Goal: Navigation & Orientation: Find specific page/section

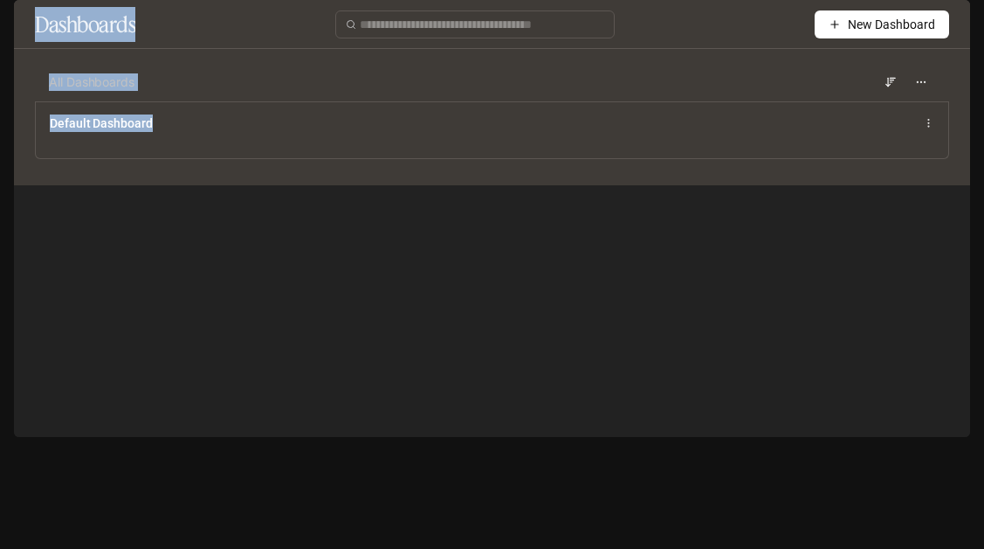
drag, startPoint x: 356, startPoint y: 155, endPoint x: 637, endPoint y: -36, distance: 339.4
click at [637, 0] on html "Skip to main content Default Documentation Documentation Portal Overview Experi…" at bounding box center [492, 274] width 984 height 549
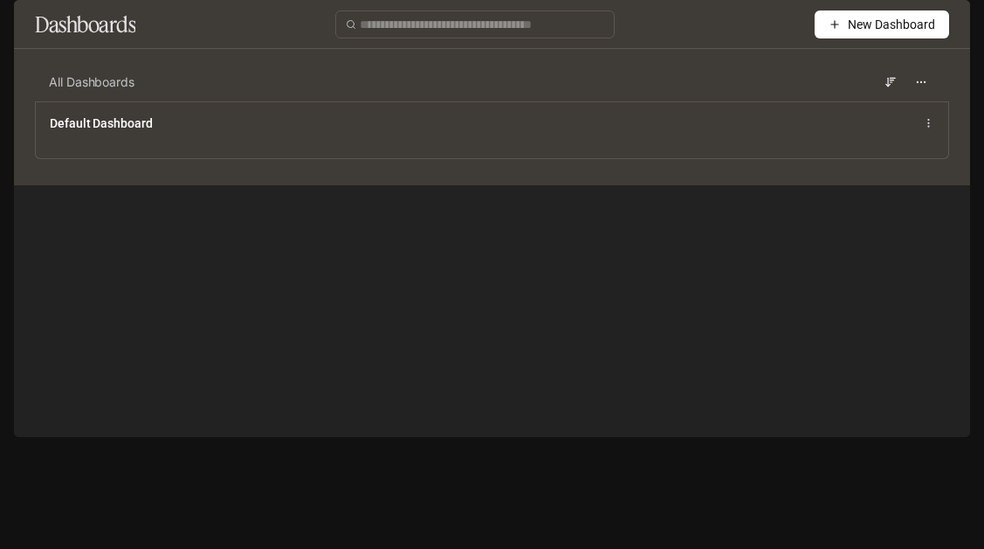
click at [622, 30] on div "Default" at bounding box center [436, 24] width 758 height 35
click at [27, 24] on icon "open drawer" at bounding box center [29, 24] width 16 height 12
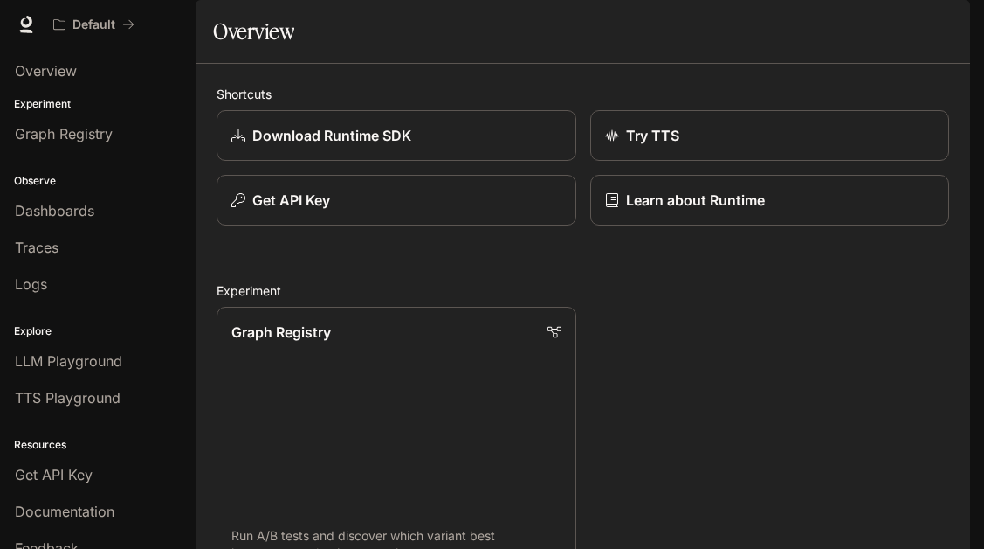
click at [944, 21] on icon "button" at bounding box center [947, 25] width 10 height 10
